Goal: Information Seeking & Learning: Learn about a topic

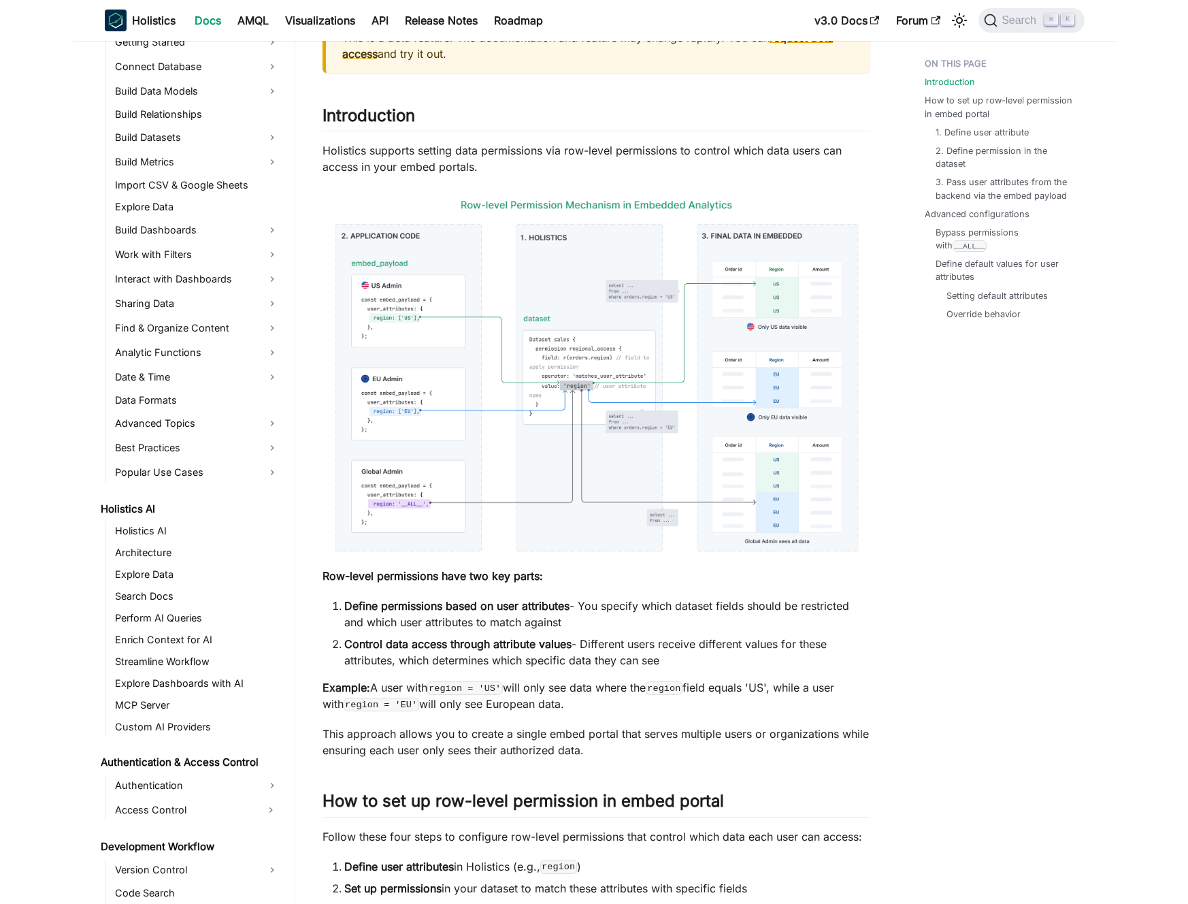
scroll to position [222, 0]
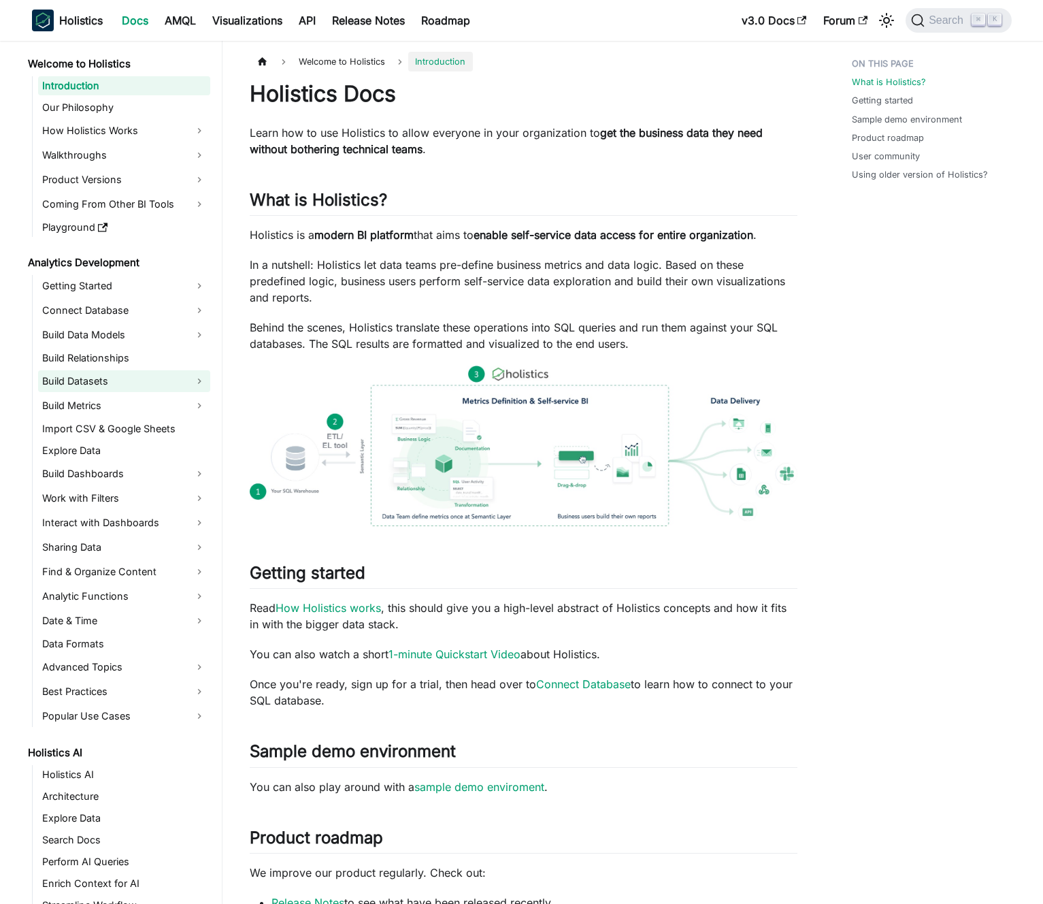
scroll to position [135, 0]
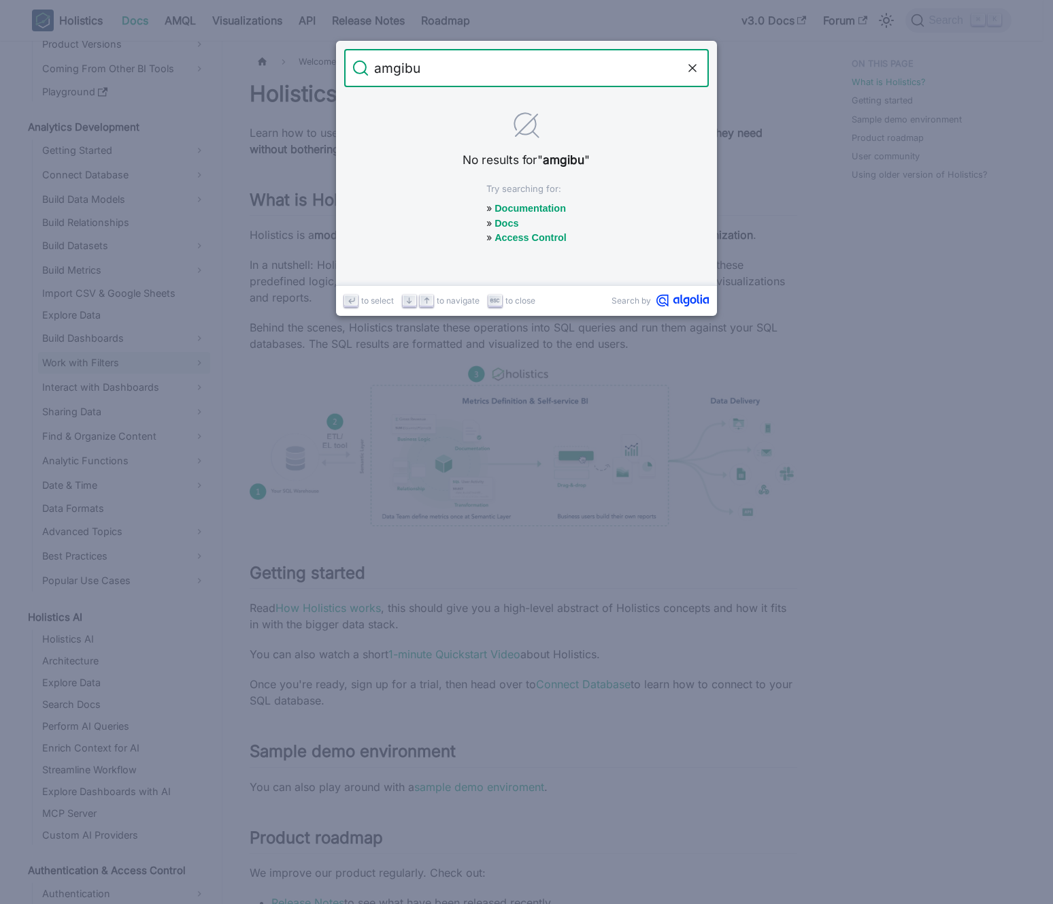
type input "amgibuo"
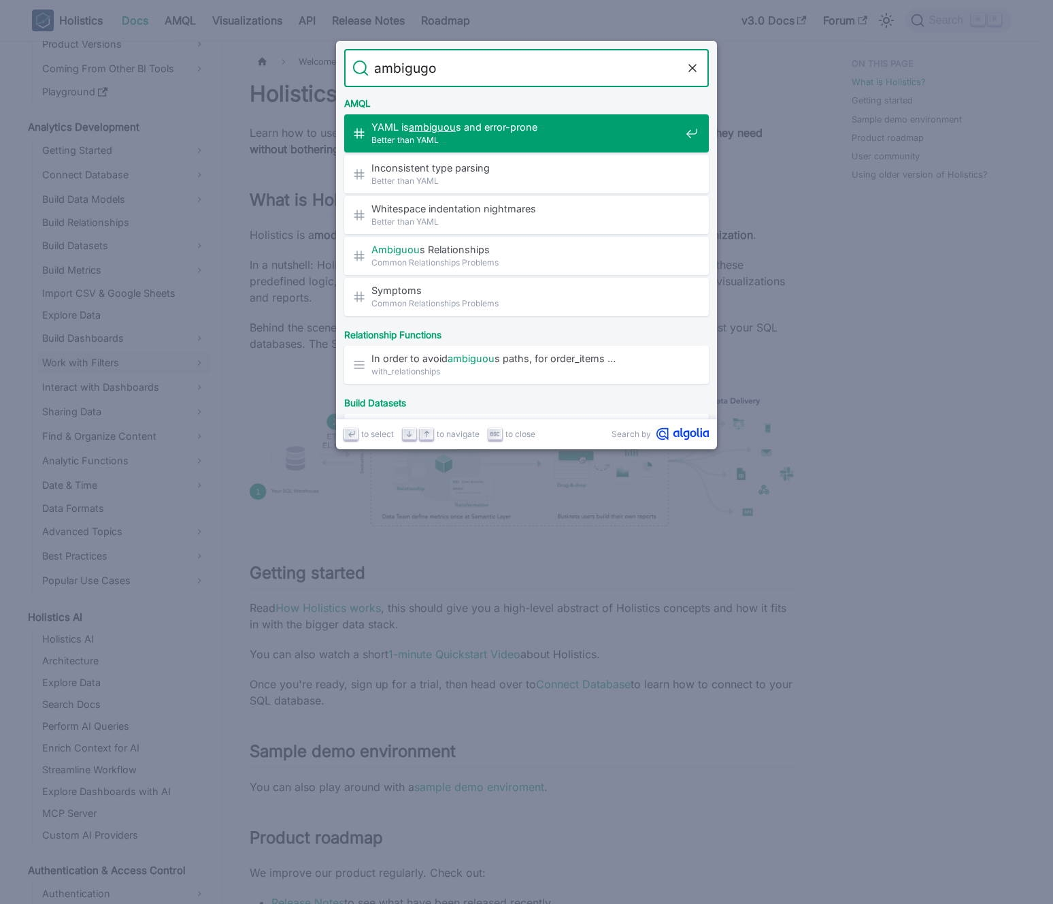
type input "ambigug"
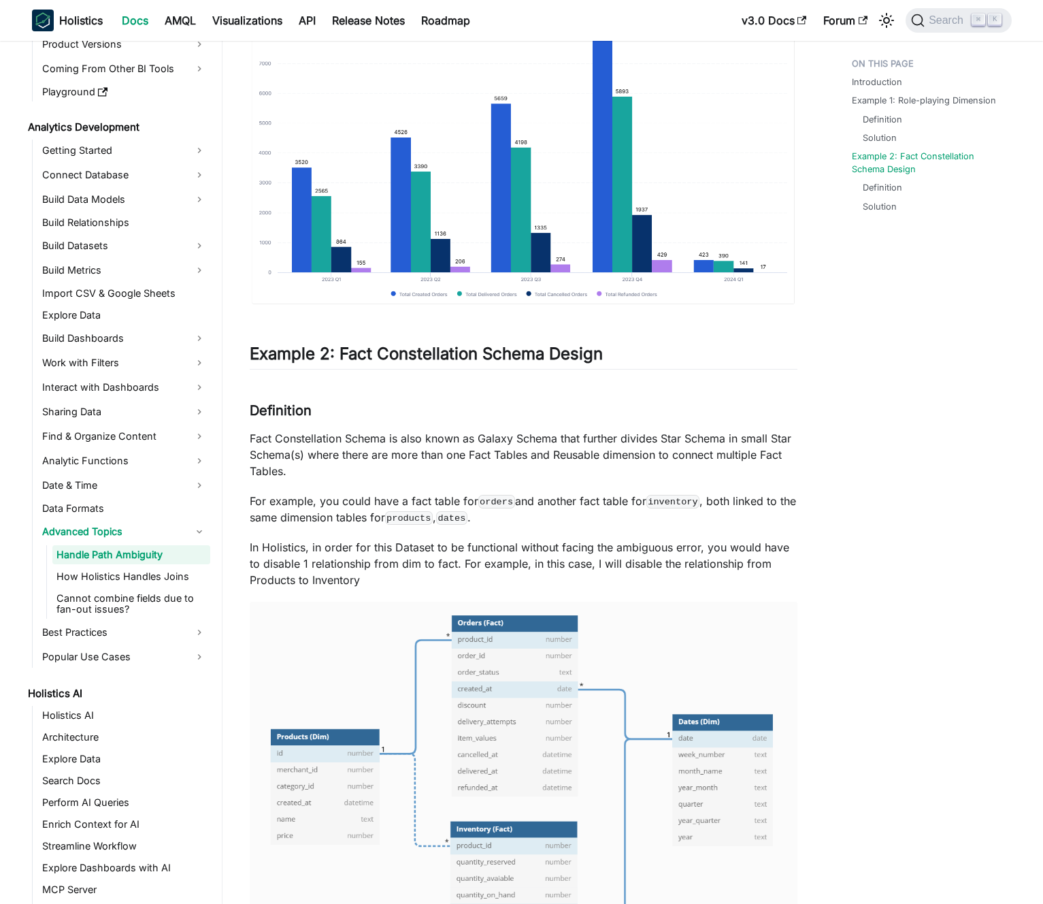
scroll to position [2278, 0]
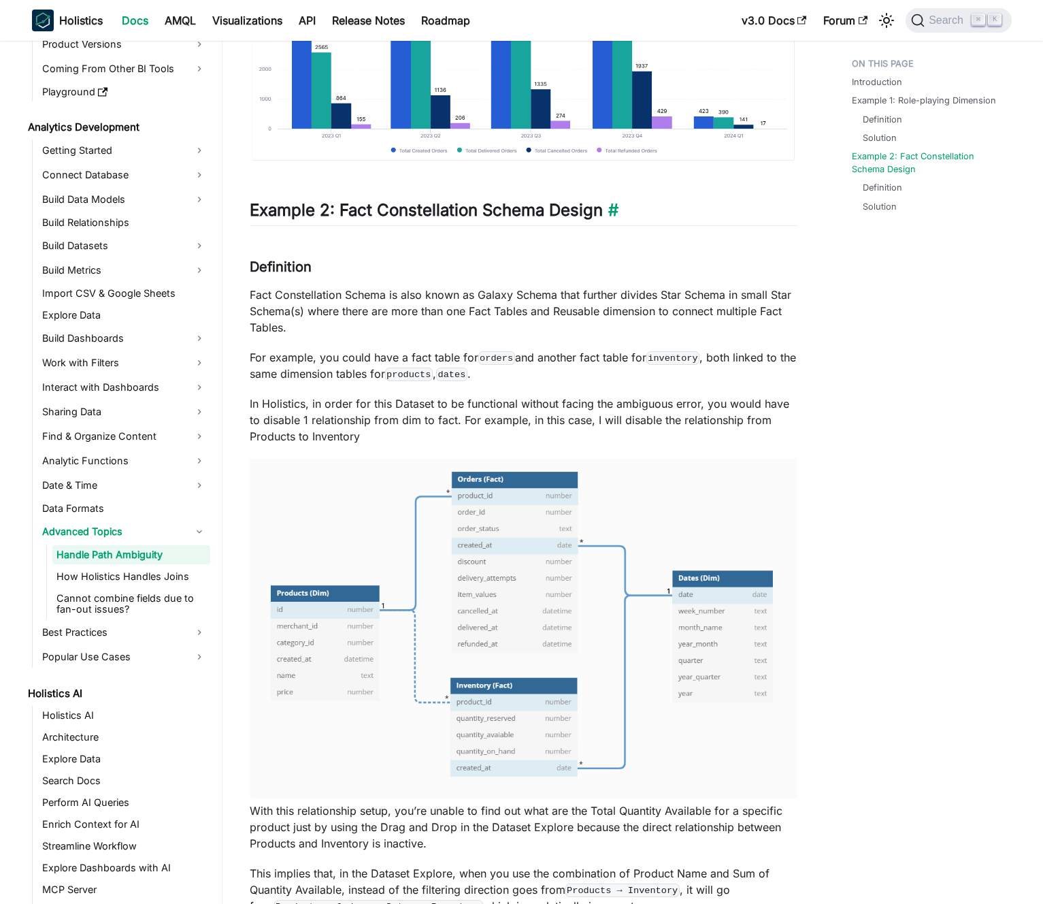
click at [346, 226] on h2 "Example 2: Fact Constellation Schema Design ​" at bounding box center [524, 213] width 548 height 26
drag, startPoint x: 346, startPoint y: 230, endPoint x: 597, endPoint y: 227, distance: 251.8
click at [597, 226] on h2 "Example 2: Fact Constellation Schema Design ​" at bounding box center [524, 213] width 548 height 26
click at [576, 223] on h2 "Example 2: Fact Constellation Schema Design ​" at bounding box center [524, 213] width 548 height 26
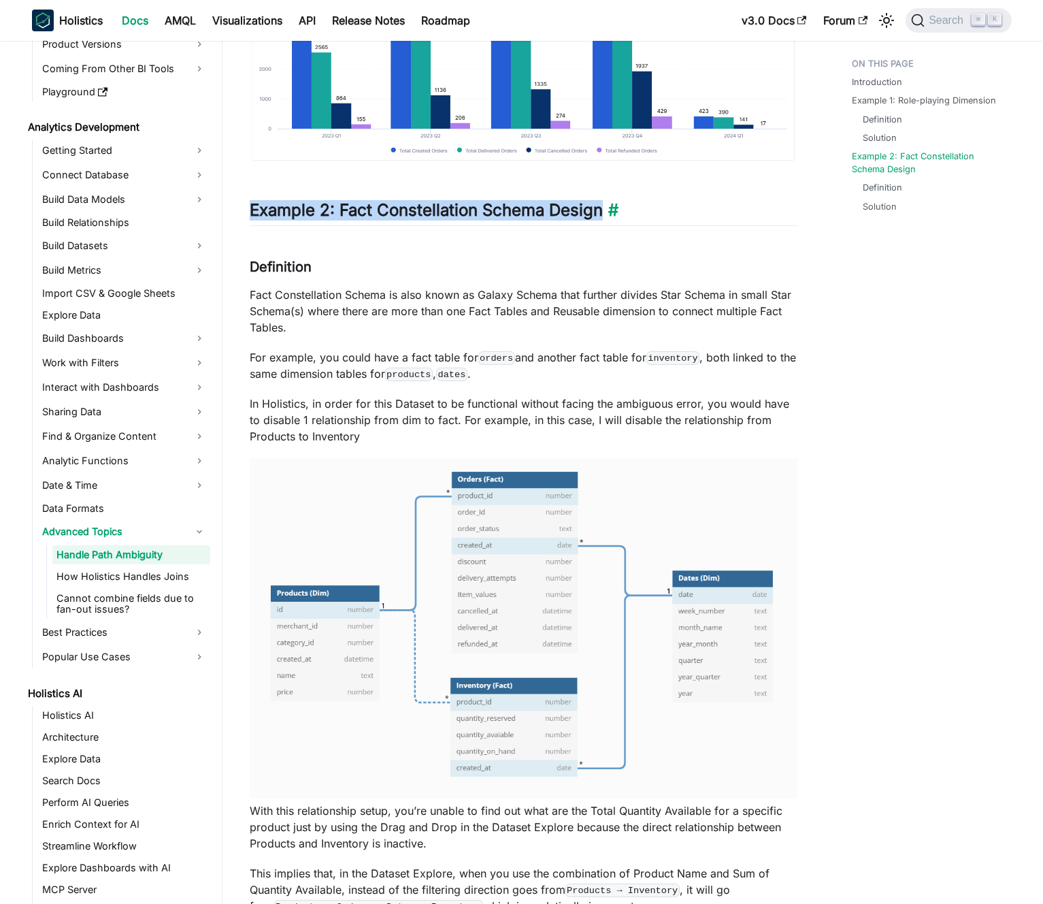
click at [576, 223] on h2 "Example 2: Fact Constellation Schema Design ​" at bounding box center [524, 213] width 548 height 26
click at [555, 220] on h2 "Example 2: Fact Constellation Schema Design ​" at bounding box center [524, 213] width 548 height 26
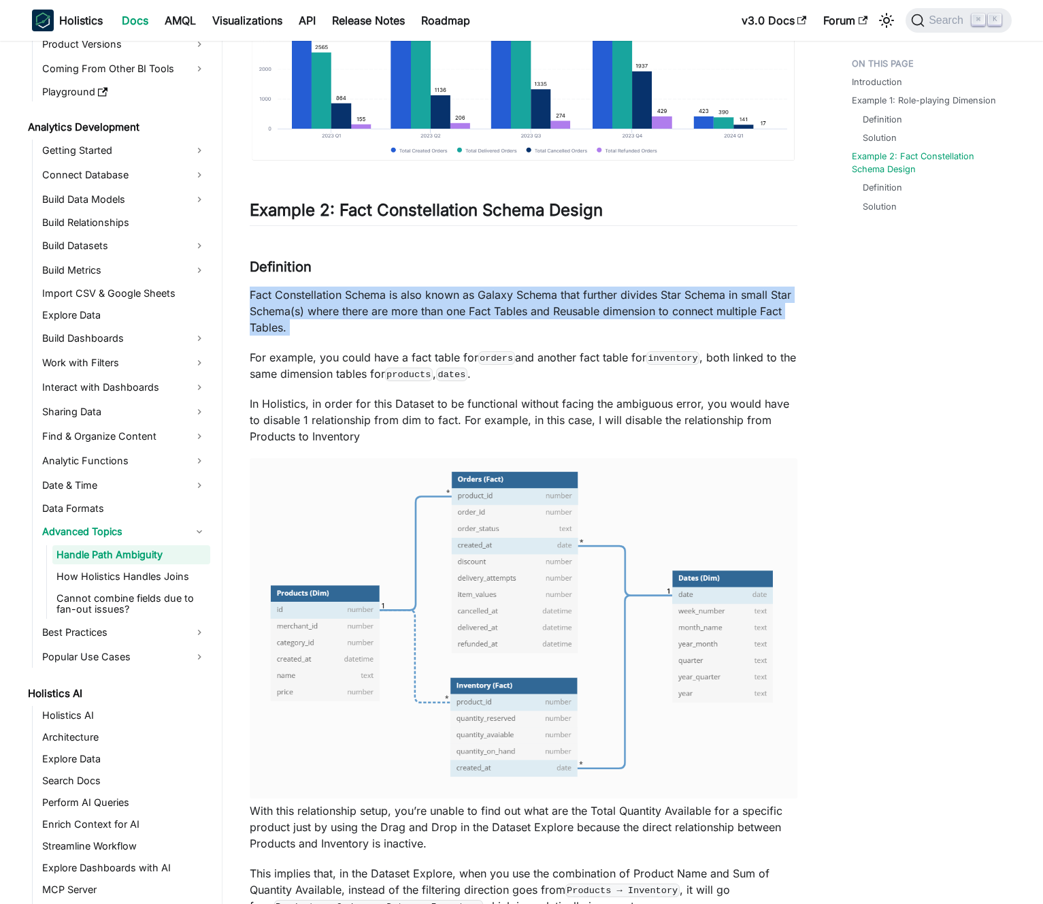
drag, startPoint x: 536, startPoint y: 292, endPoint x: 518, endPoint y: 297, distance: 18.5
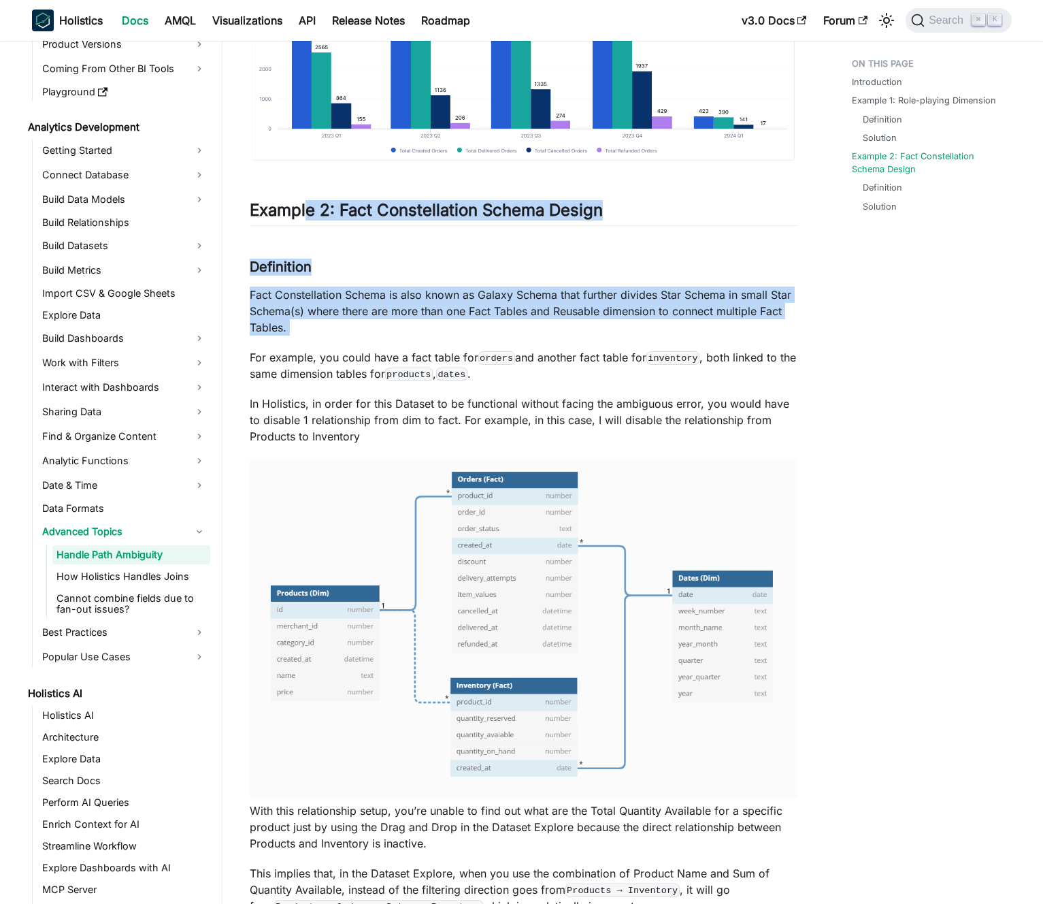
drag, startPoint x: 308, startPoint y: 218, endPoint x: 513, endPoint y: 367, distance: 253.9
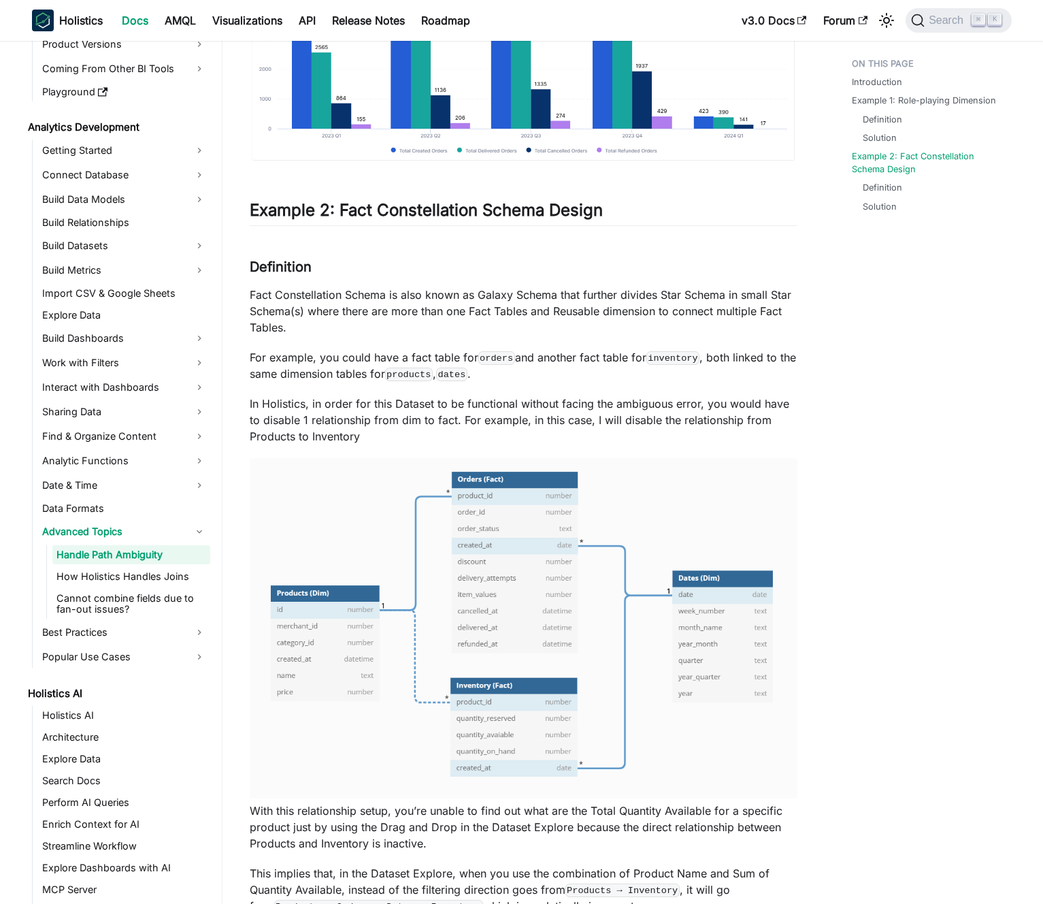
click at [513, 367] on p "For example, you could have a fact table for orders and another fact table for …" at bounding box center [524, 365] width 548 height 33
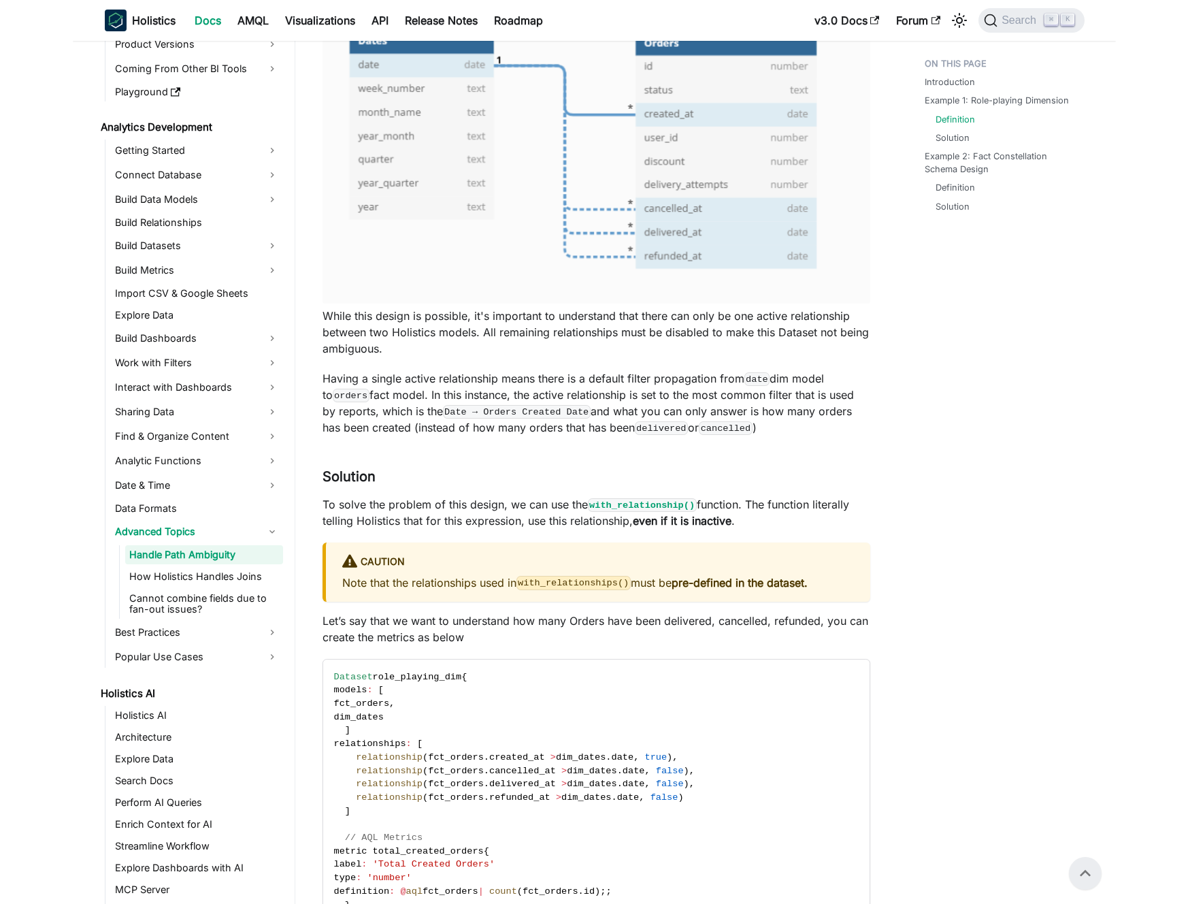
scroll to position [0, 0]
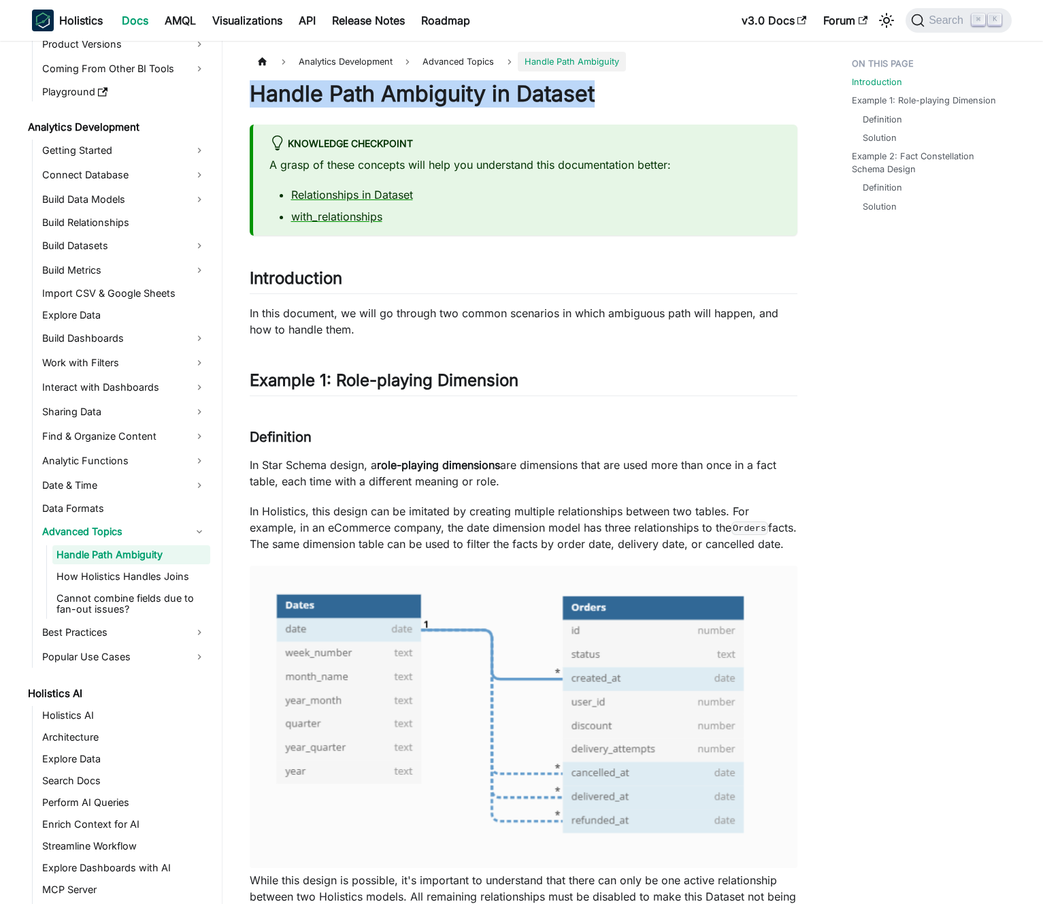
drag, startPoint x: 250, startPoint y: 91, endPoint x: 625, endPoint y: 93, distance: 374.9
click at [625, 93] on h1 "Handle Path Ambiguity in Dataset" at bounding box center [524, 93] width 548 height 27
click at [589, 104] on h1 "Handle Path Ambiguity in Dataset" at bounding box center [524, 93] width 548 height 27
drag, startPoint x: 622, startPoint y: 97, endPoint x: 249, endPoint y: 100, distance: 372.9
click at [250, 100] on h1 "Handle Path Ambiguity in Dataset" at bounding box center [524, 93] width 548 height 27
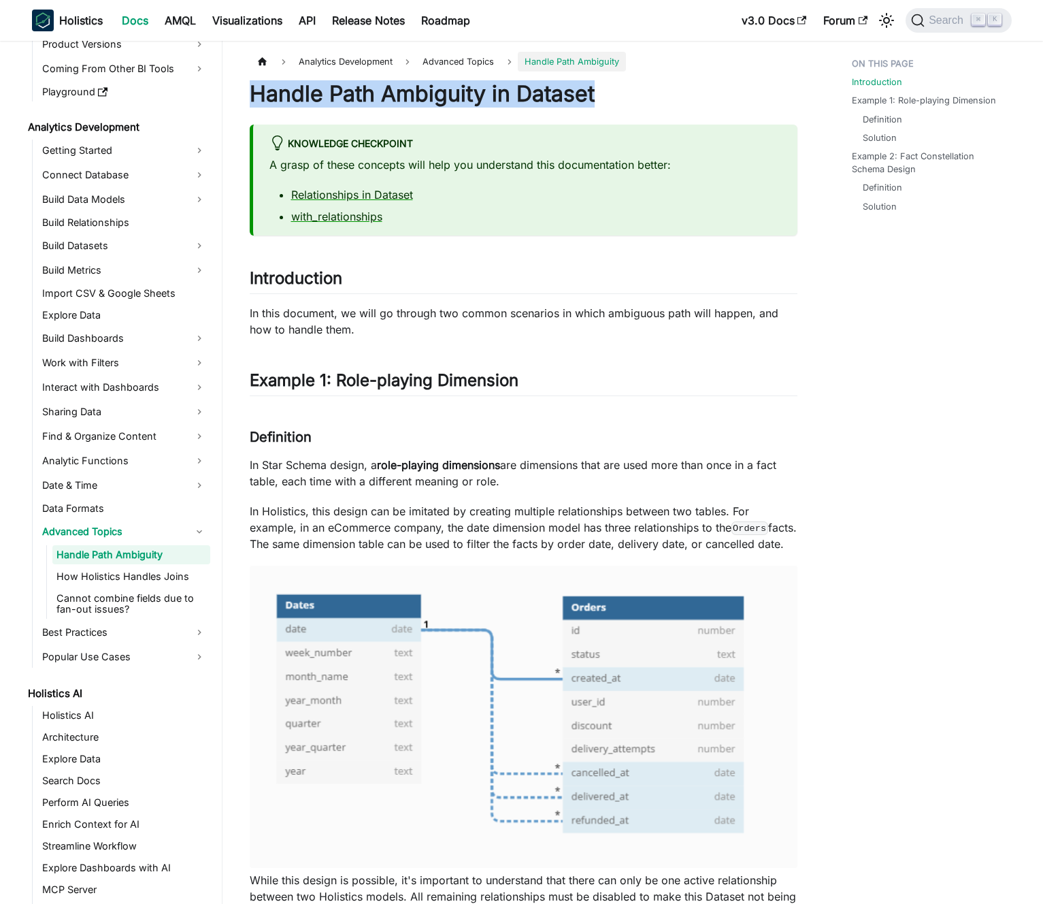
click at [515, 101] on h1 "Handle Path Ambiguity in Dataset" at bounding box center [524, 93] width 548 height 27
drag, startPoint x: 515, startPoint y: 101, endPoint x: 544, endPoint y: 100, distance: 28.6
click at [516, 101] on h1 "Handle Path Ambiguity in Dataset" at bounding box center [524, 93] width 548 height 27
click at [544, 100] on h1 "Handle Path Ambiguity in Dataset" at bounding box center [524, 93] width 548 height 27
